Goal: Task Accomplishment & Management: Manage account settings

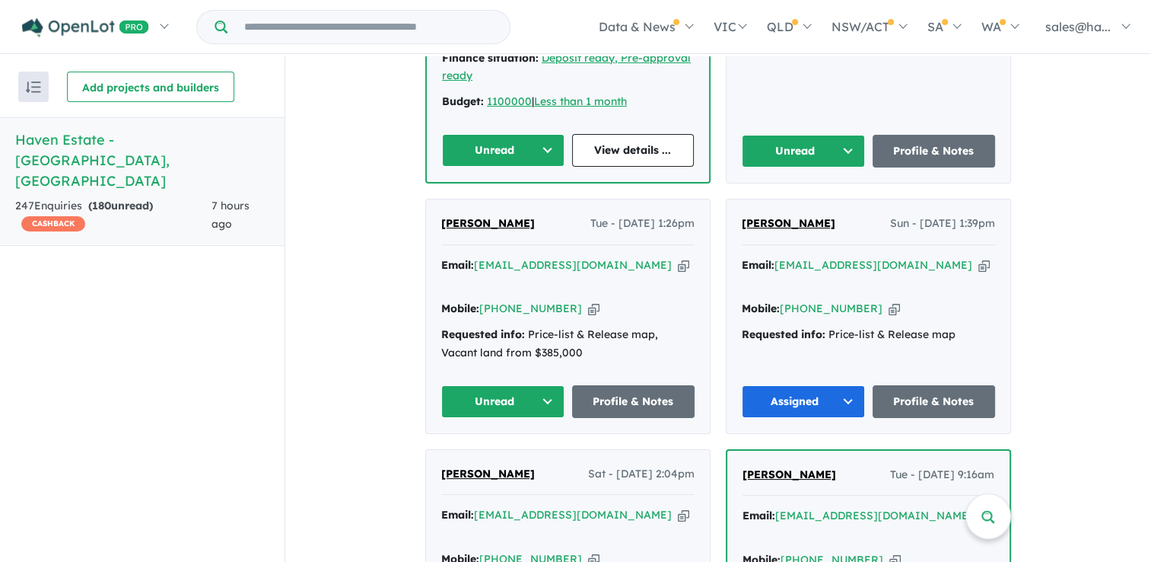
scroll to position [837, 0]
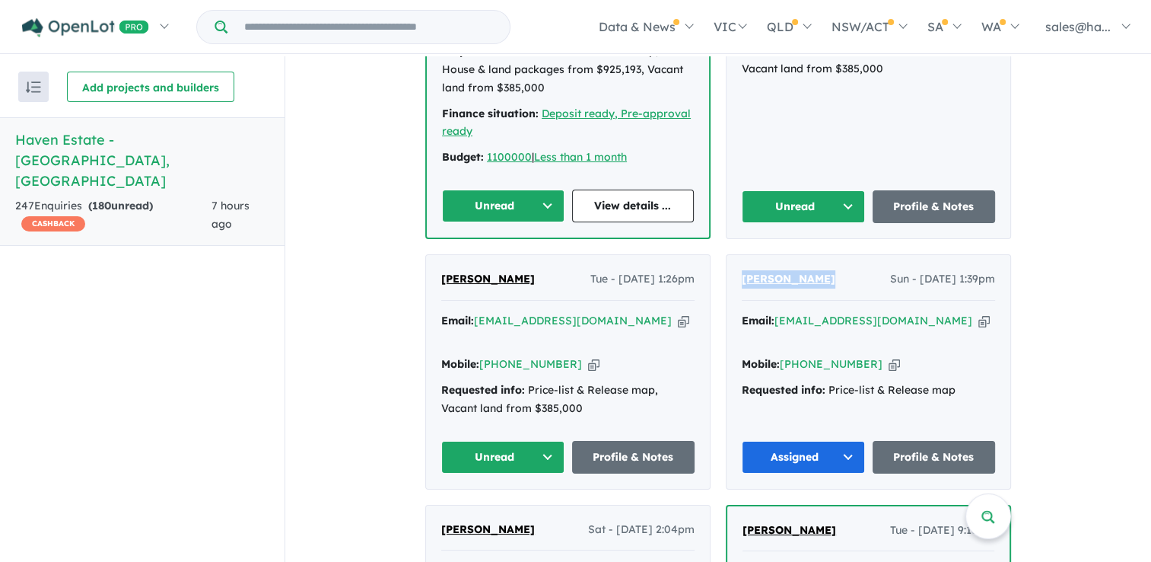
drag, startPoint x: 824, startPoint y: 255, endPoint x: 737, endPoint y: 256, distance: 86.8
click at [742, 270] on div "Callum Downes Sun - 21/09/2025, 1:39pm" at bounding box center [868, 285] width 253 height 30
copy span "[PERSON_NAME]"
click at [979, 313] on icon "button" at bounding box center [984, 321] width 11 height 16
copy span "[PERSON_NAME]"
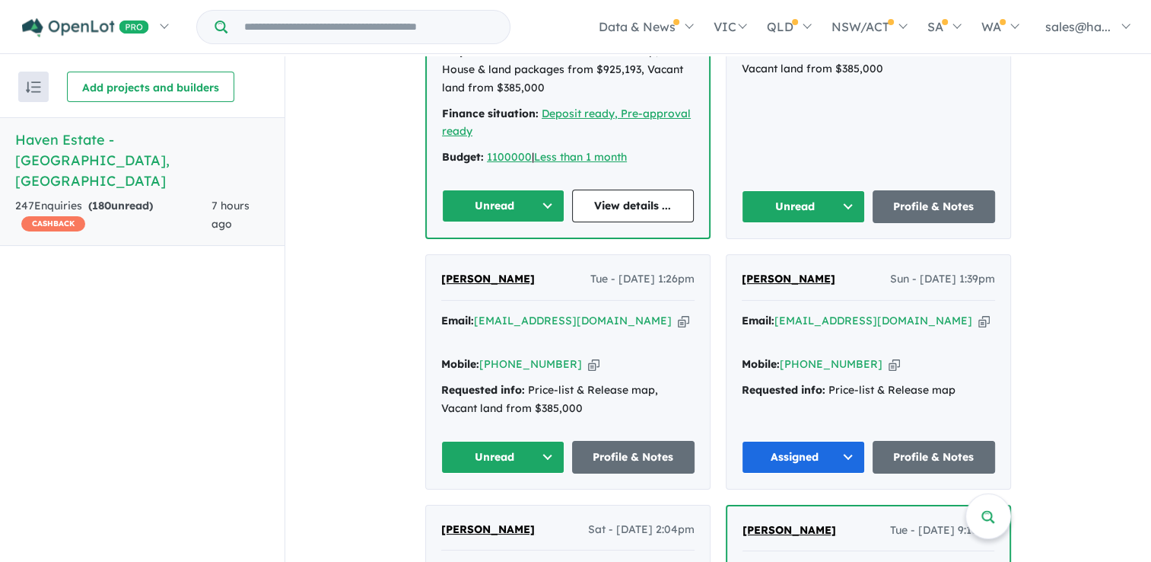
drag, startPoint x: 935, startPoint y: 295, endPoint x: 930, endPoint y: 307, distance: 13.0
click at [930, 312] on div "Email: callum.bdownes@gmail.com Copied! Mobile: +61 423 225 783 Copied! Request…" at bounding box center [868, 359] width 253 height 95
click at [979, 313] on icon "button" at bounding box center [984, 321] width 11 height 16
click at [889, 356] on icon "button" at bounding box center [894, 364] width 11 height 16
drag, startPoint x: 554, startPoint y: 253, endPoint x: 435, endPoint y: 260, distance: 119.7
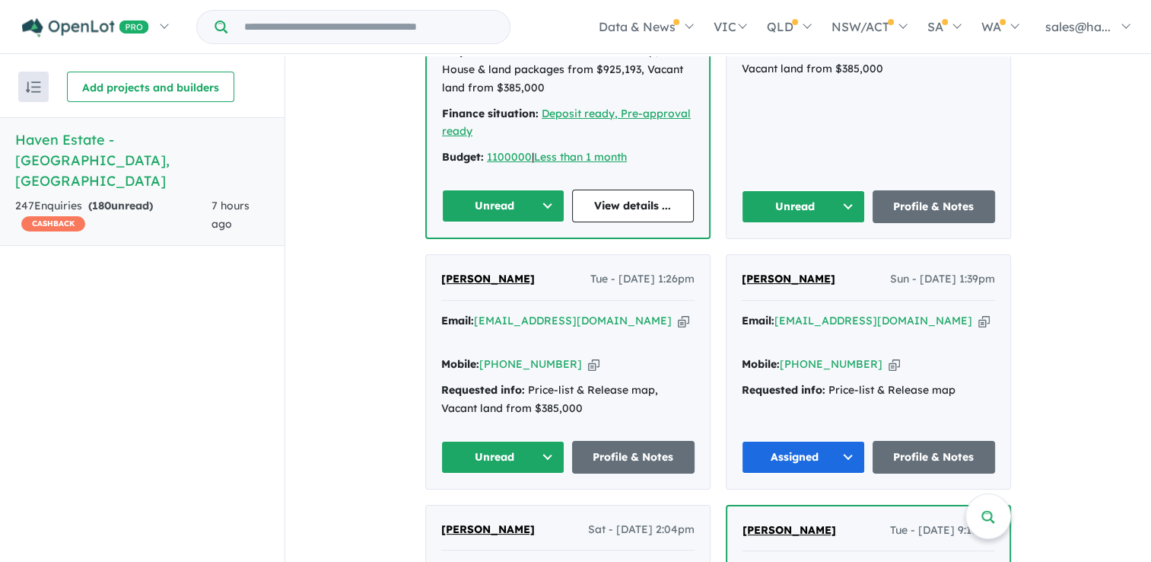
click at [435, 260] on div "Emma Ware-Maloney Tue - 23/09/2025, 1:26pm Email: emmaewm12@gmail.com Copied! M…" at bounding box center [568, 372] width 284 height 234
copy span "[PERSON_NAME]"
click at [678, 313] on icon "button" at bounding box center [683, 321] width 11 height 16
copy span "[PERSON_NAME]"
click at [588, 356] on icon "button" at bounding box center [593, 364] width 11 height 16
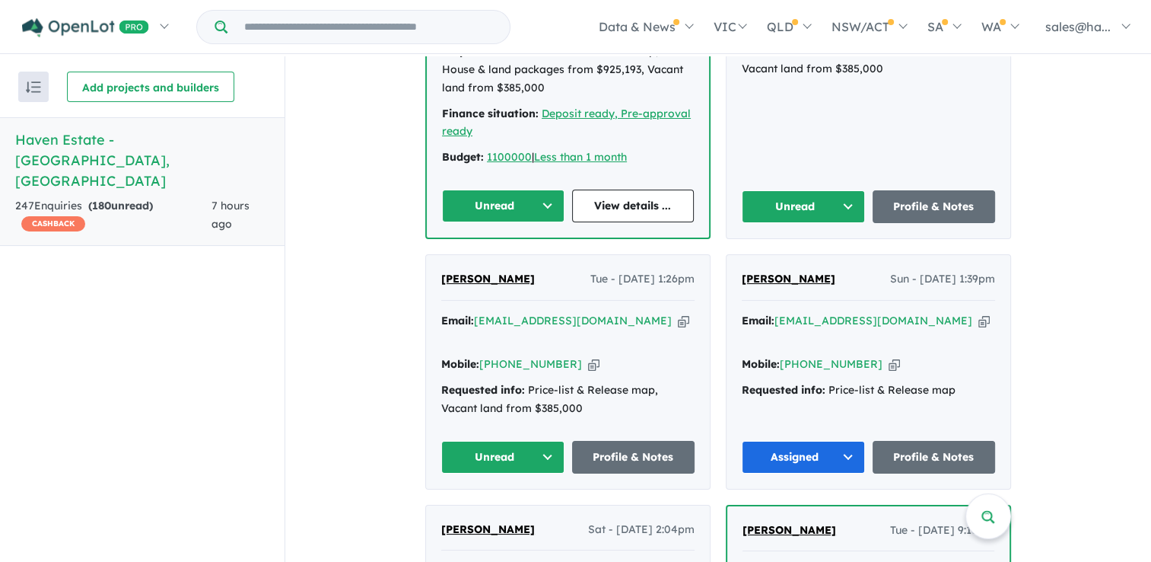
copy span "[PERSON_NAME]"
click at [611, 441] on link "Profile & Notes" at bounding box center [633, 457] width 123 height 33
click at [542, 441] on button "Unread" at bounding box center [502, 457] width 123 height 33
click at [493, 510] on button "Assigned" at bounding box center [508, 527] width 132 height 35
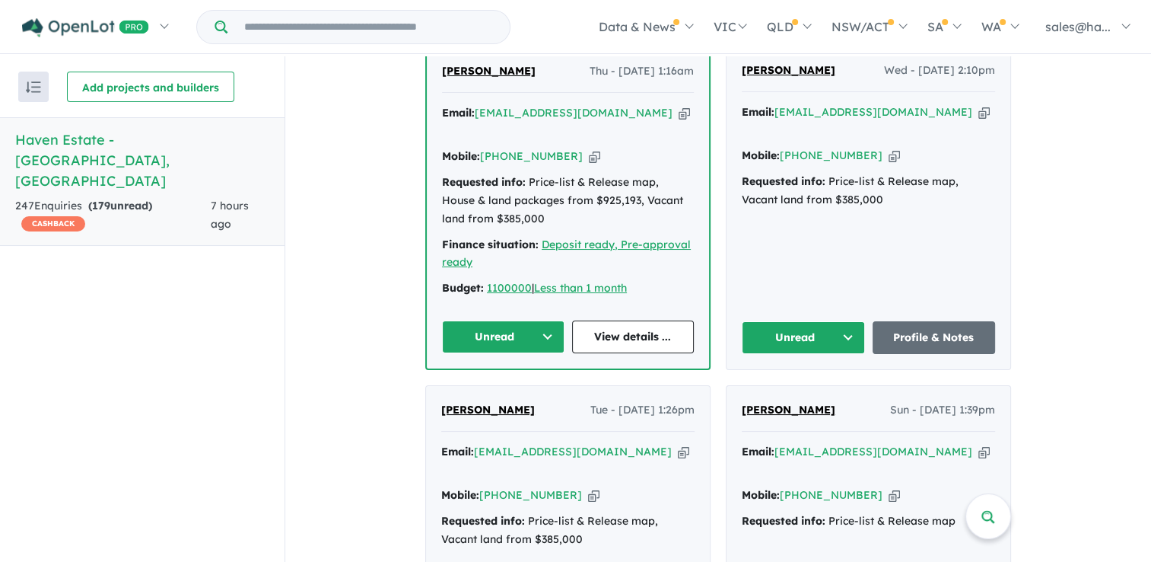
scroll to position [609, 0]
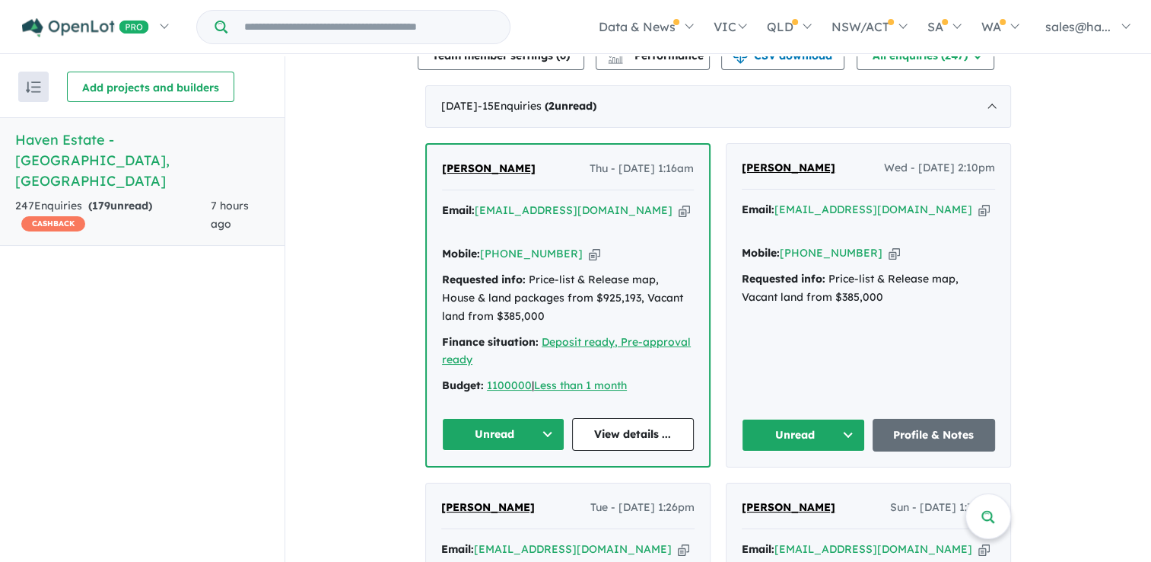
drag, startPoint x: 822, startPoint y: 158, endPoint x: 736, endPoint y: 166, distance: 86.3
click at [736, 166] on div "Sukriti Juneja Wed - 24/09/2025, 2:10pm Email: ishikajuneja623@gmail.com Copied…" at bounding box center [869, 305] width 284 height 323
drag, startPoint x: 736, startPoint y: 166, endPoint x: 750, endPoint y: 163, distance: 14.0
copy span "Sukriti Juneja"
click at [979, 202] on icon "button" at bounding box center [984, 210] width 11 height 16
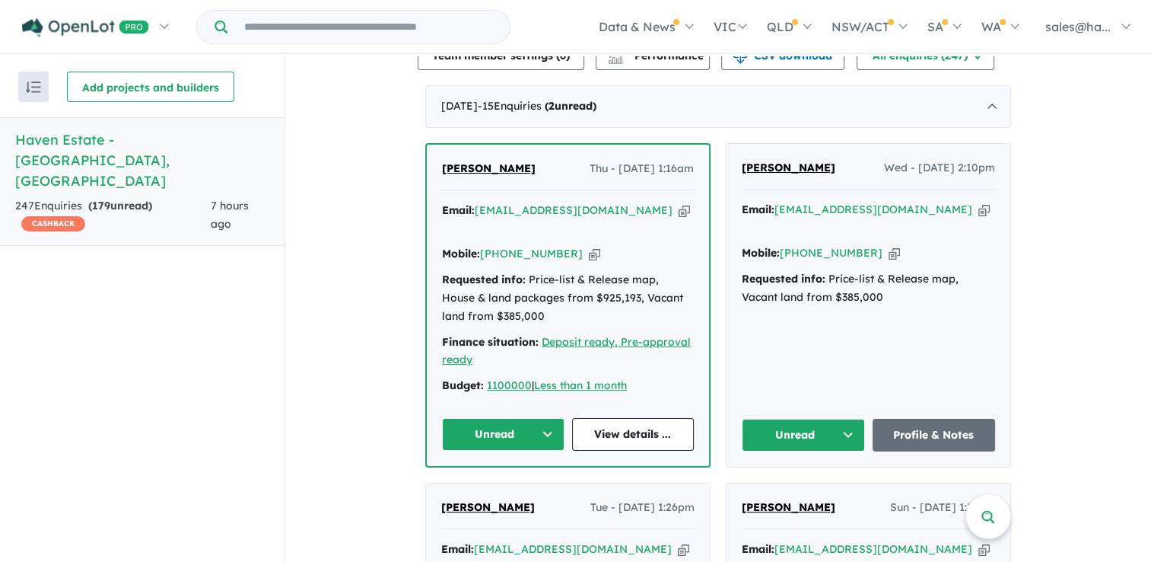
copy span "Sukriti Juneja"
click at [589, 246] on icon "button" at bounding box center [594, 254] width 11 height 16
copy span "Sukriti Juneja"
click at [618, 418] on link "View details ..." at bounding box center [633, 434] width 123 height 33
click at [840, 419] on button "Unread" at bounding box center [803, 435] width 123 height 33
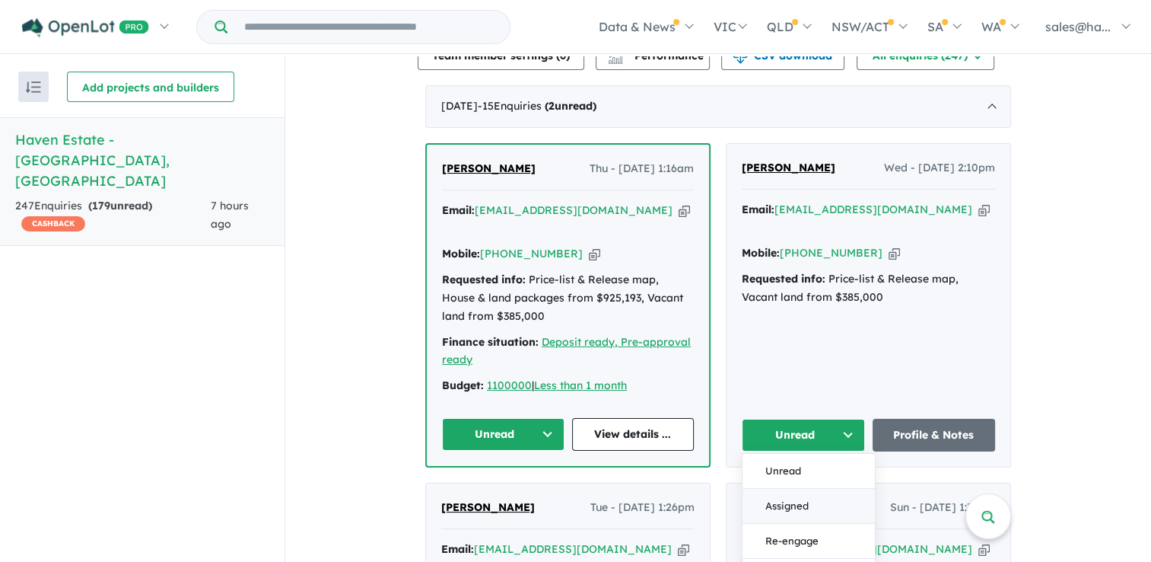
click at [799, 489] on button "Assigned" at bounding box center [809, 506] width 132 height 35
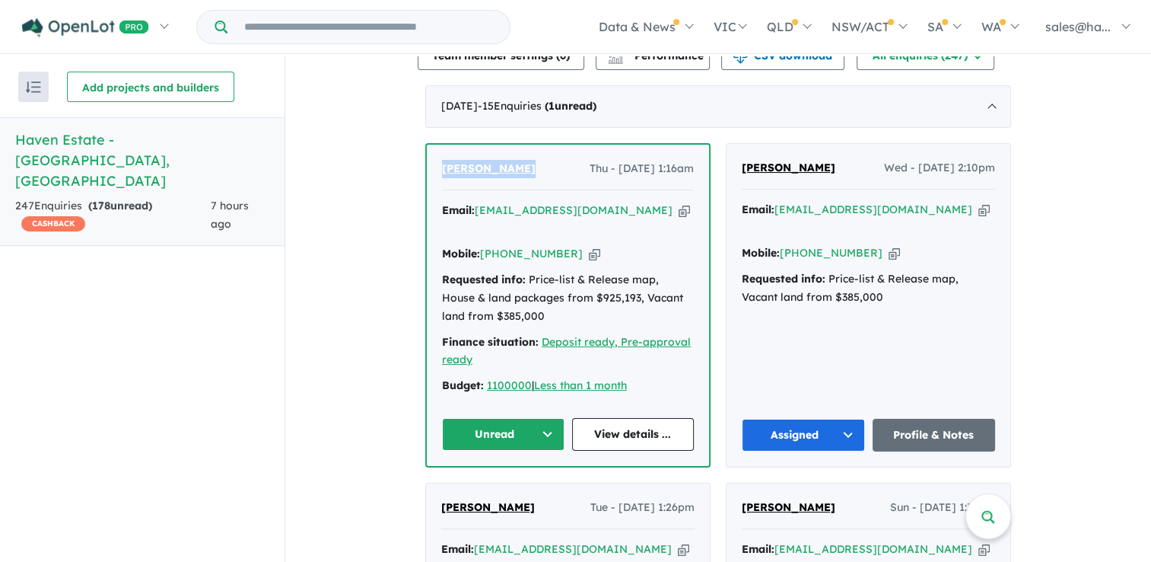
drag, startPoint x: 530, startPoint y: 158, endPoint x: 438, endPoint y: 160, distance: 92.1
click at [442, 160] on div "Chamroeun Lim Thu - 25/09/2025, 1:16am" at bounding box center [568, 175] width 252 height 30
drag, startPoint x: 438, startPoint y: 160, endPoint x: 451, endPoint y: 164, distance: 13.7
copy span "[PERSON_NAME]"
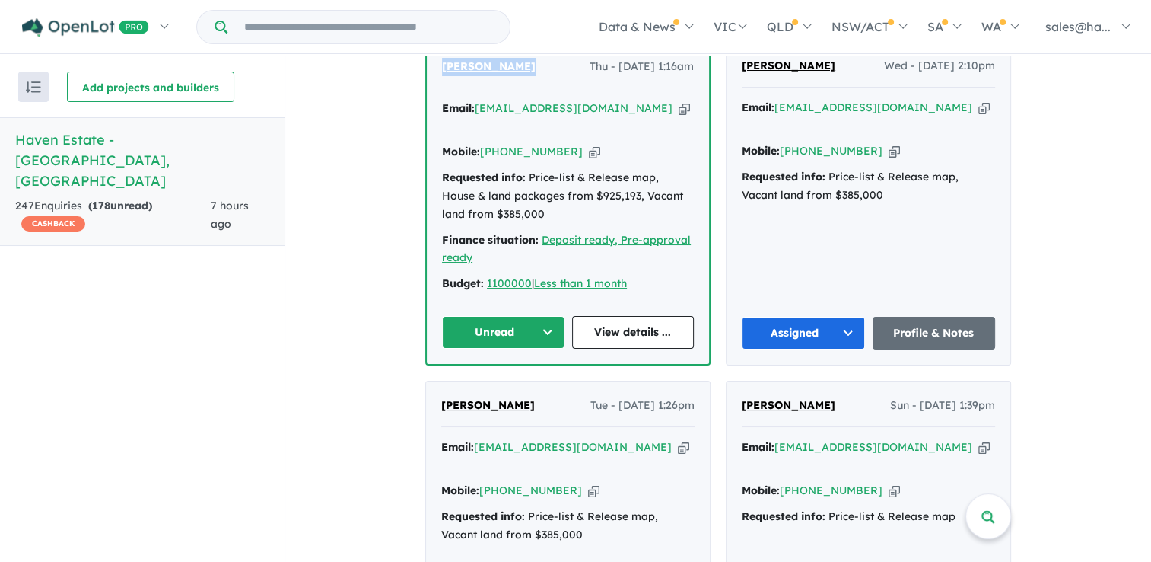
scroll to position [685, 0]
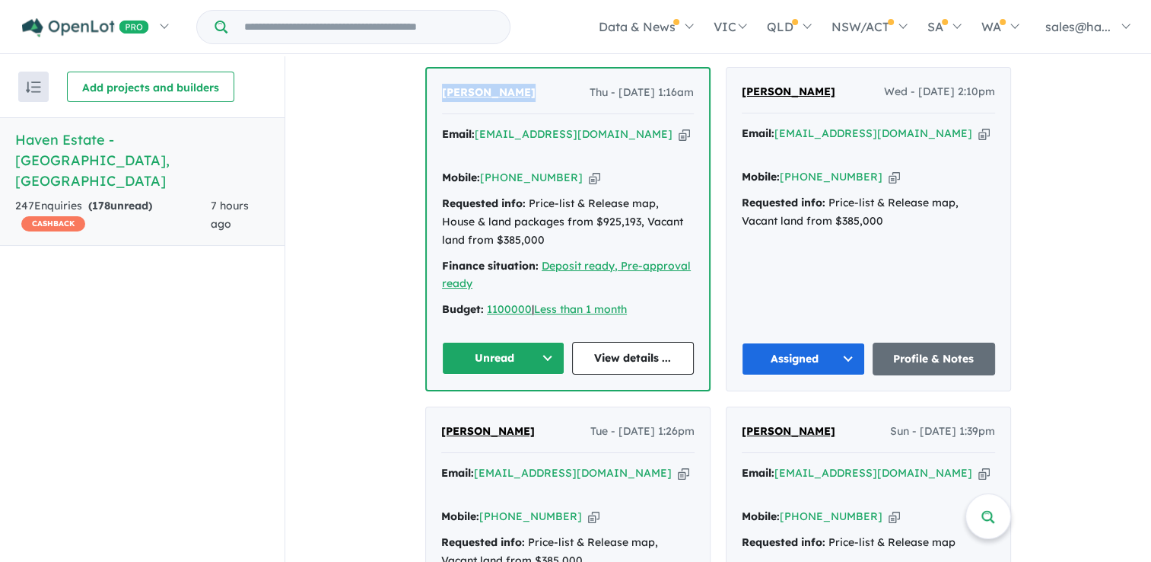
click at [679, 126] on icon "button" at bounding box center [684, 134] width 11 height 16
copy span "[PERSON_NAME]"
click at [589, 170] on icon "button" at bounding box center [594, 178] width 11 height 16
click at [652, 342] on link "View details ..." at bounding box center [633, 358] width 123 height 33
click at [916, 342] on link "Profile & Notes" at bounding box center [934, 358] width 123 height 33
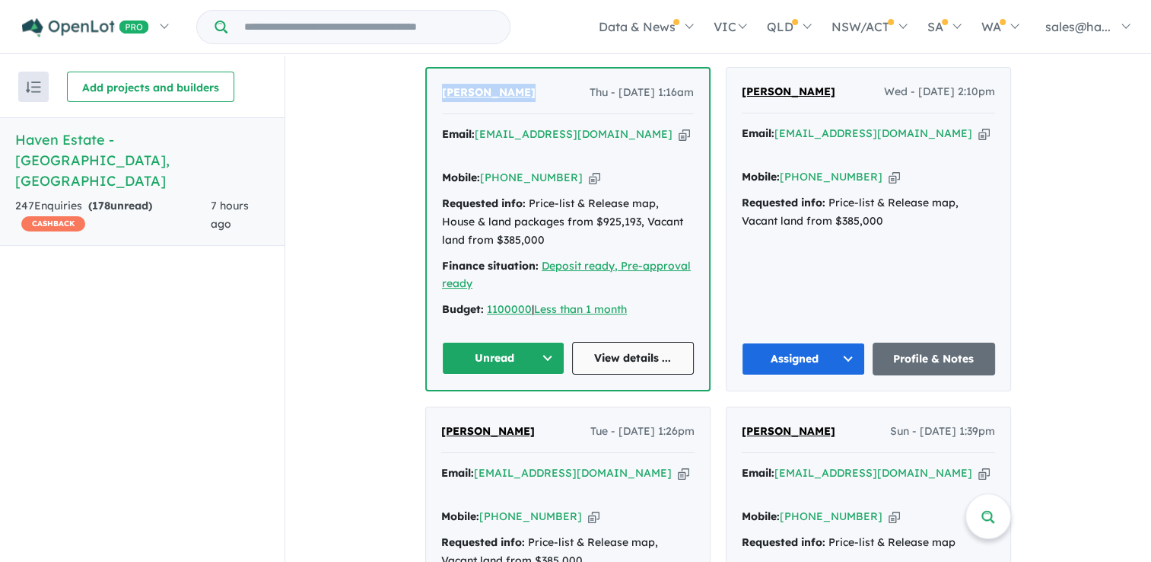
click at [659, 342] on link "View details ..." at bounding box center [633, 358] width 123 height 33
click at [545, 342] on button "Unread" at bounding box center [503, 358] width 123 height 33
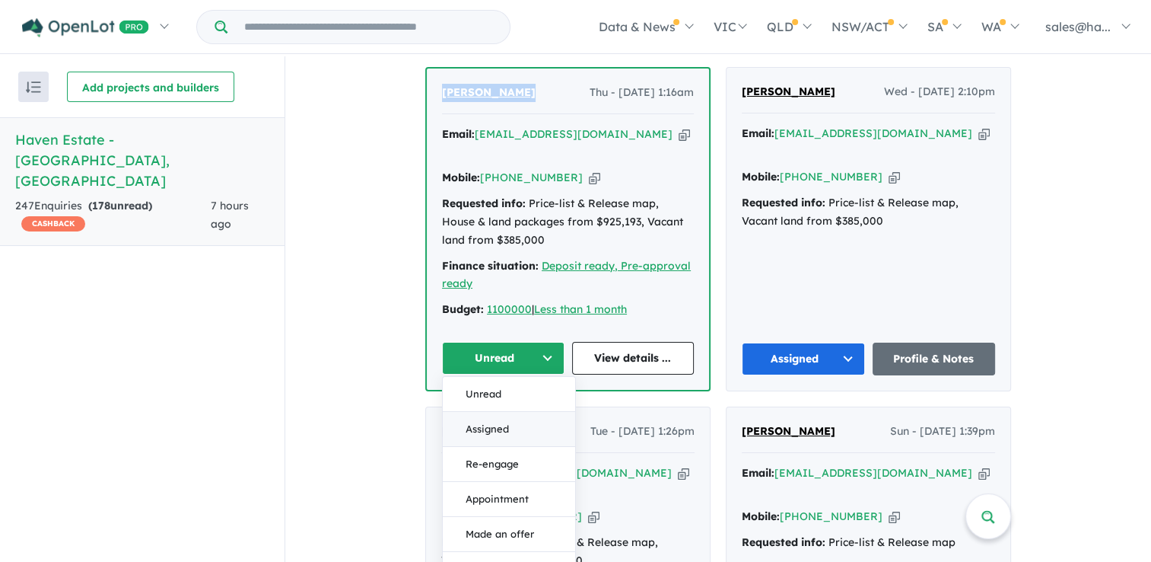
click at [496, 412] on button "Assigned" at bounding box center [509, 429] width 132 height 35
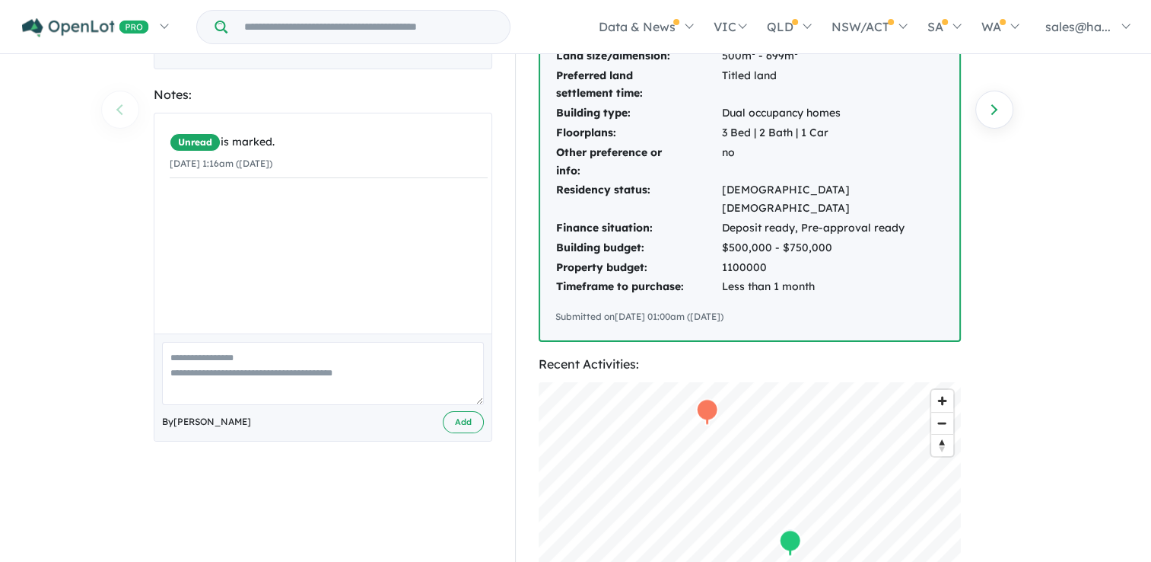
scroll to position [228, 0]
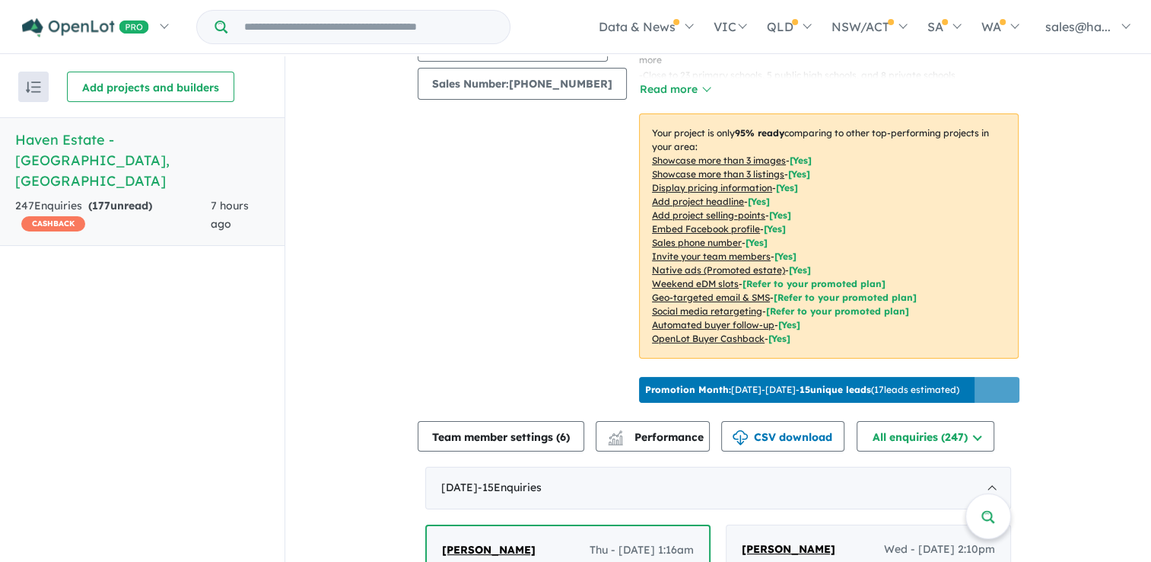
scroll to position [155, 0]
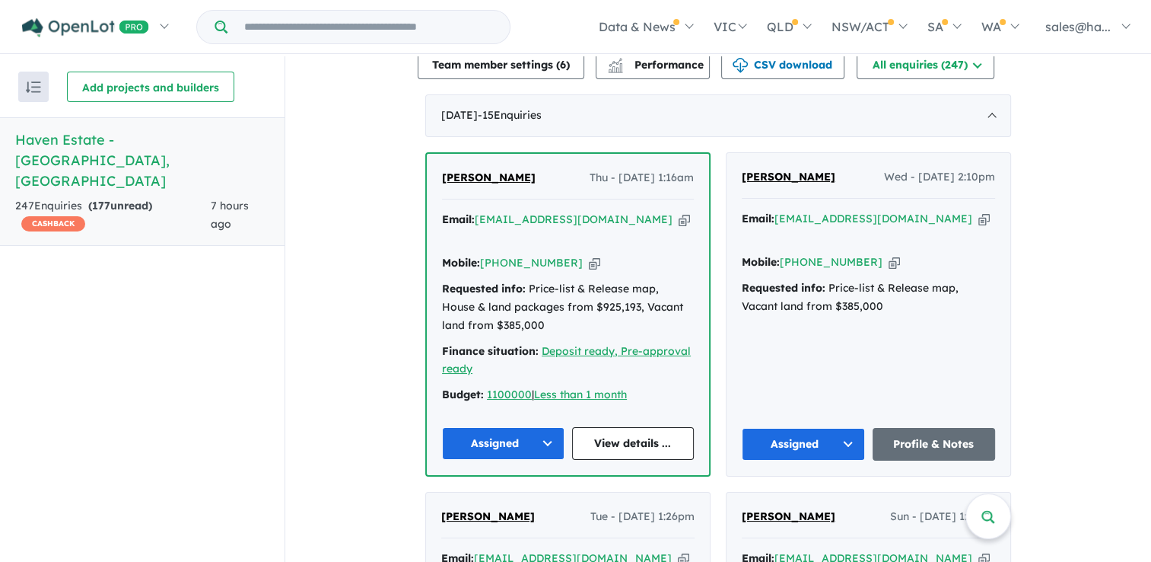
scroll to position [688, 0]
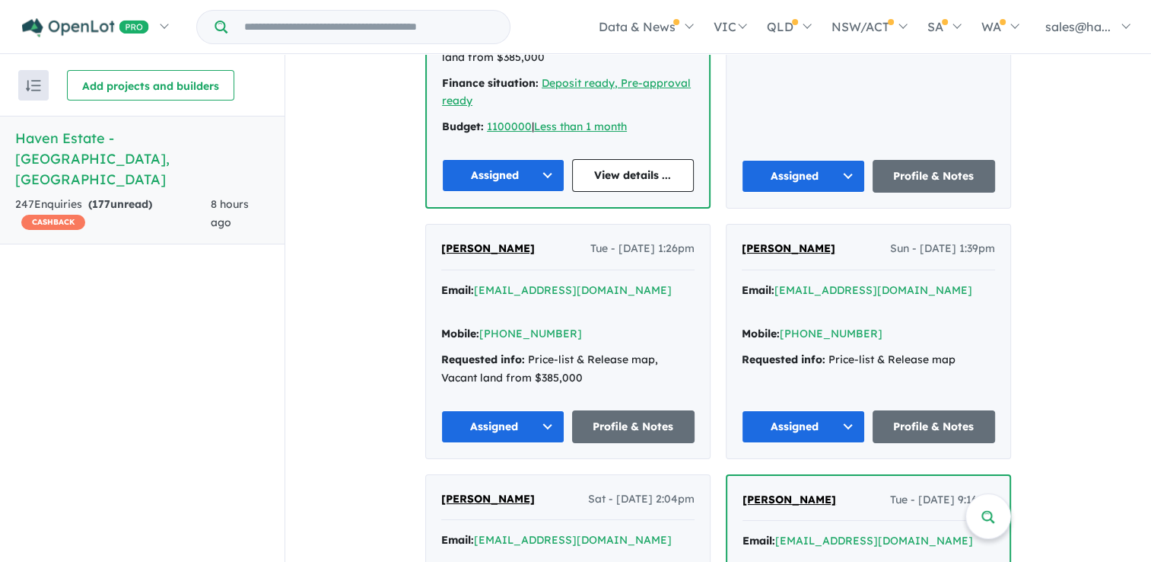
scroll to position [840, 0]
